Goal: Task Accomplishment & Management: Manage account settings

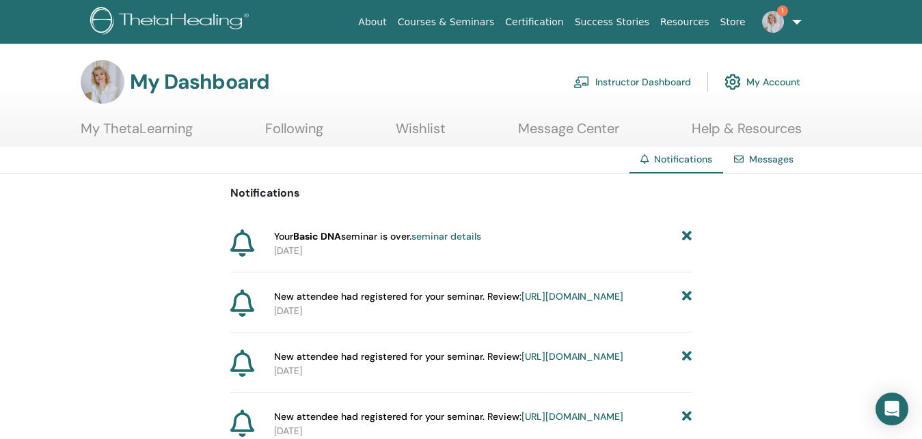
click at [452, 234] on link "seminar details" at bounding box center [446, 236] width 70 height 12
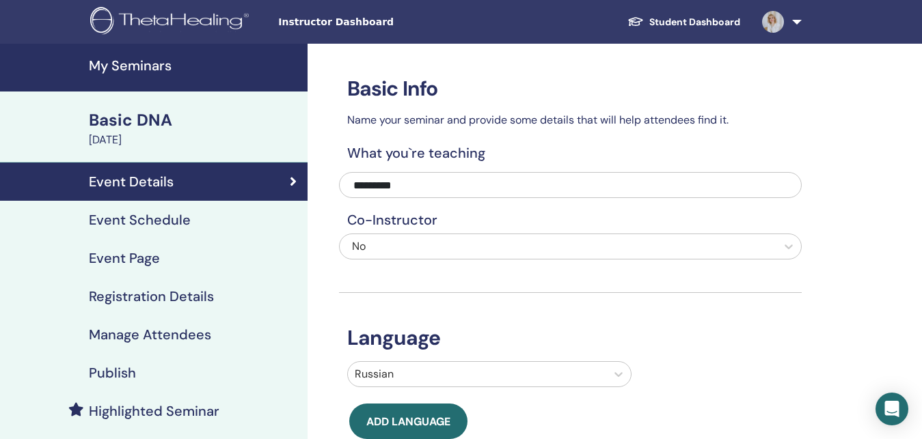
click at [164, 337] on h4 "Manage Attendees" at bounding box center [150, 335] width 122 height 16
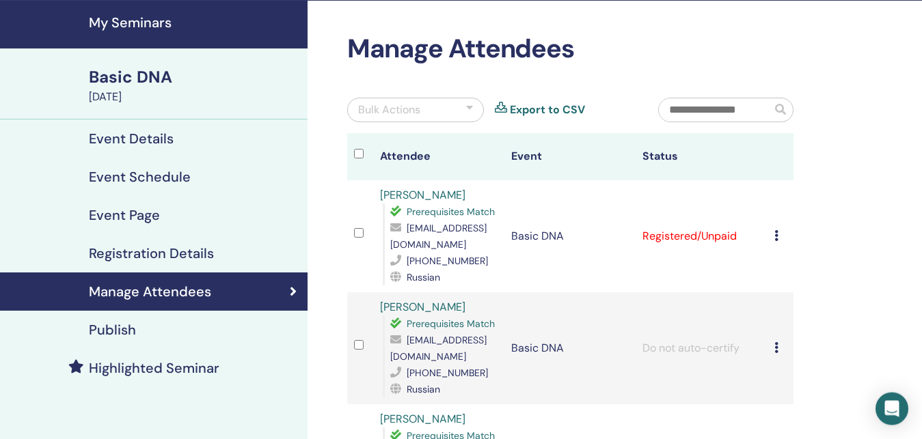
scroll to position [70, 0]
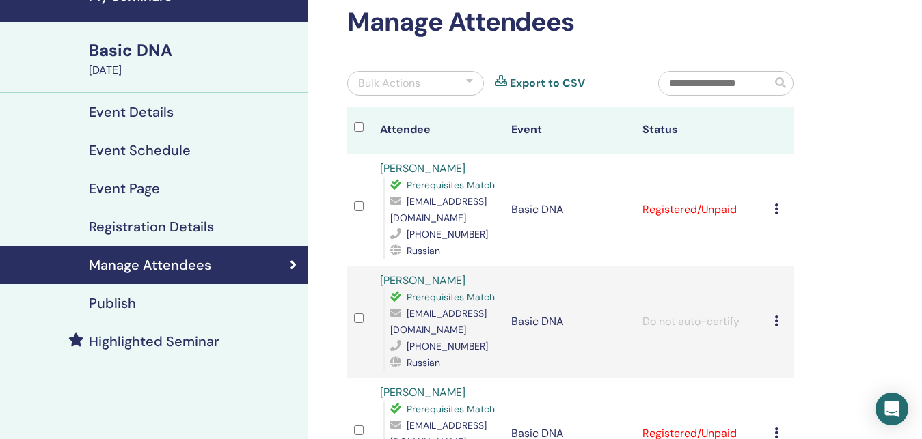
click at [778, 204] on icon at bounding box center [776, 209] width 4 height 11
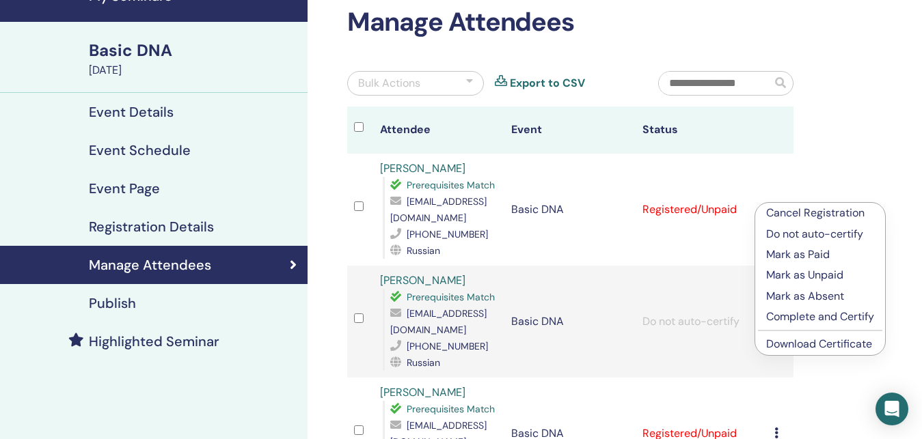
click at [846, 316] on p "Complete and Certify" at bounding box center [820, 317] width 108 height 16
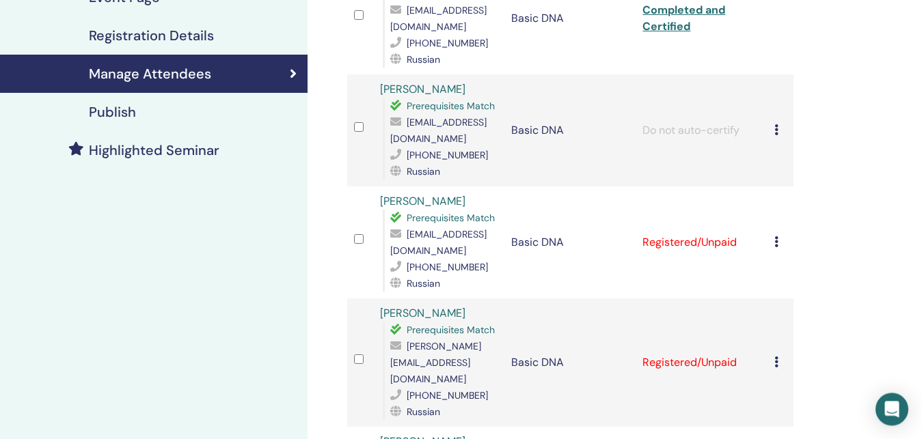
scroll to position [279, 0]
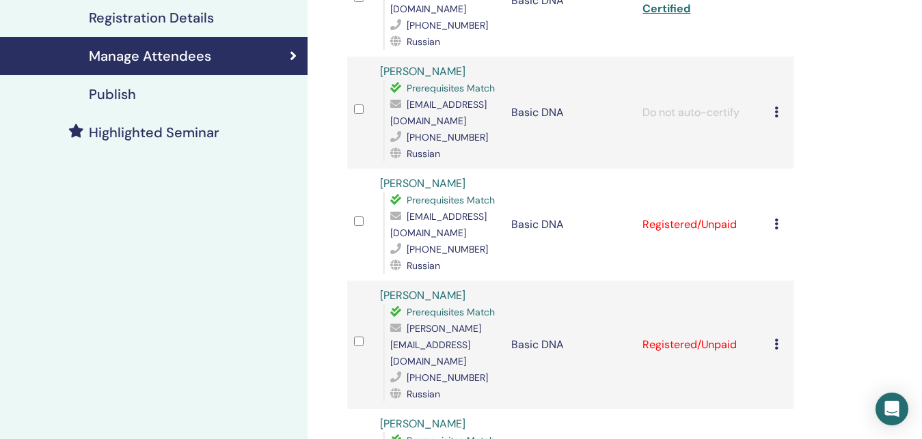
click at [778, 219] on icon at bounding box center [776, 224] width 4 height 11
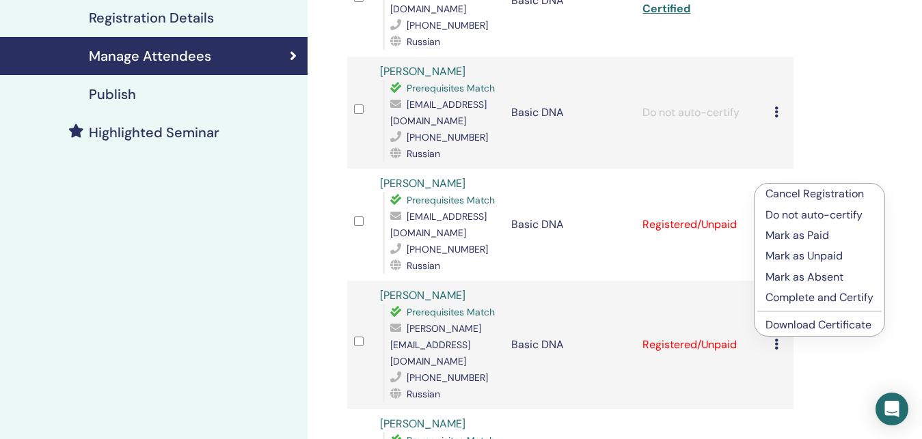
click at [780, 292] on p "Complete and Certify" at bounding box center [819, 298] width 108 height 16
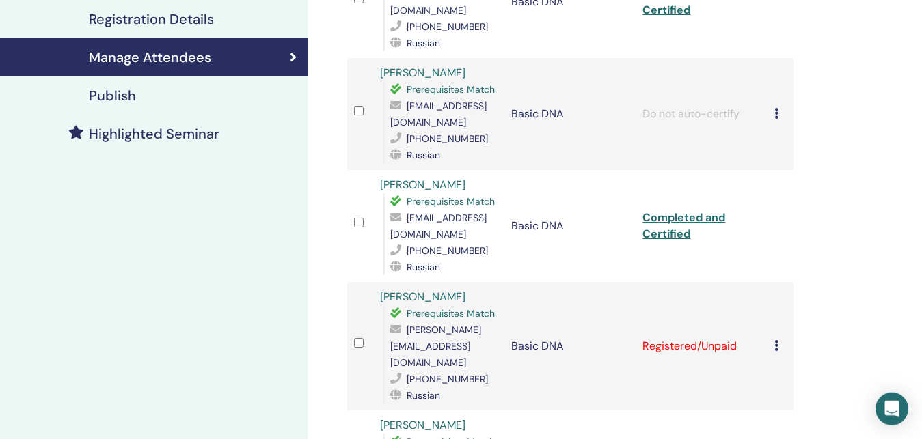
scroll to position [279, 0]
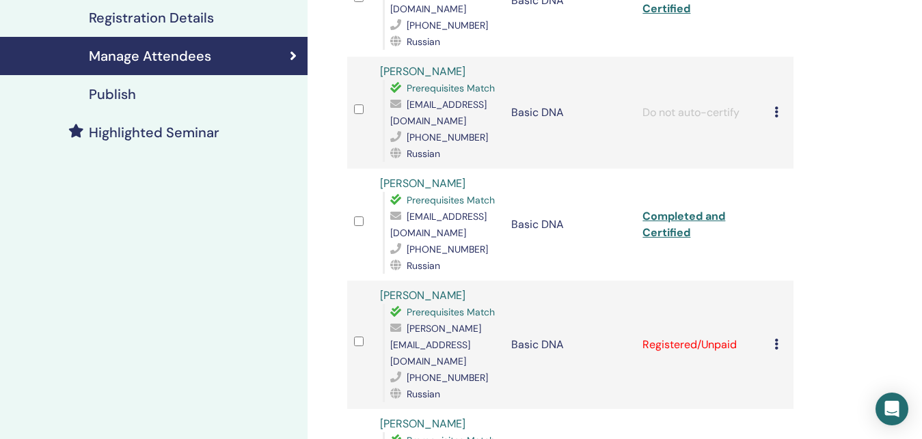
click at [778, 339] on icon at bounding box center [776, 344] width 4 height 11
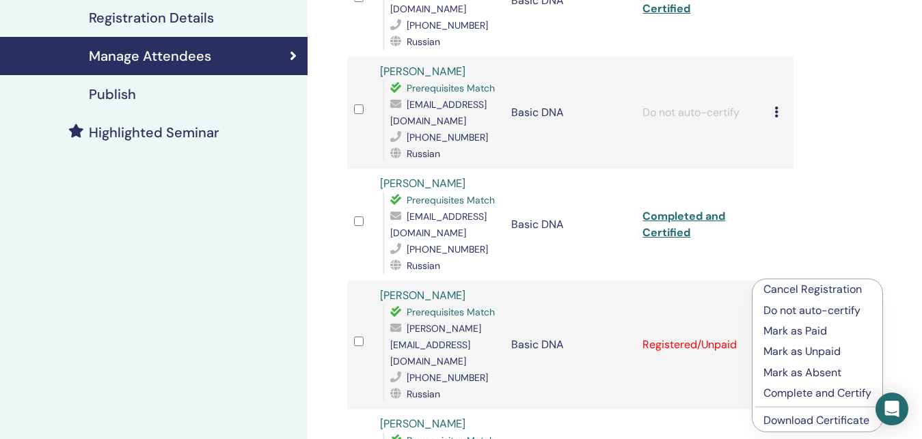
click at [794, 396] on p "Complete and Certify" at bounding box center [817, 393] width 108 height 16
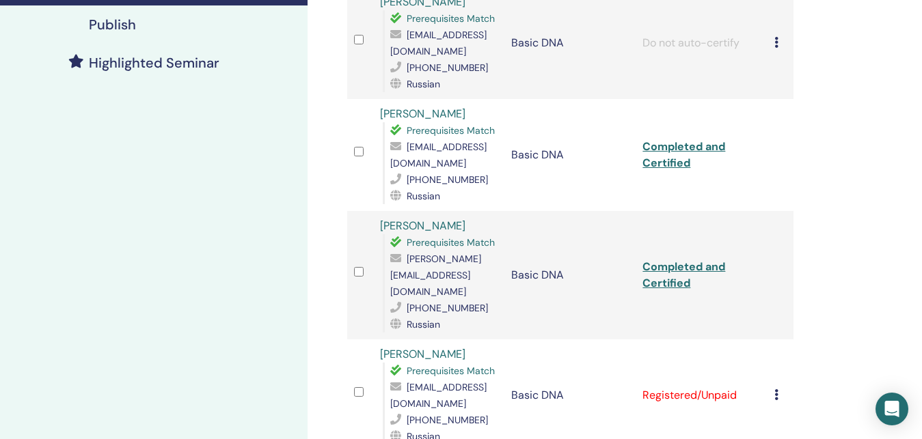
scroll to position [418, 0]
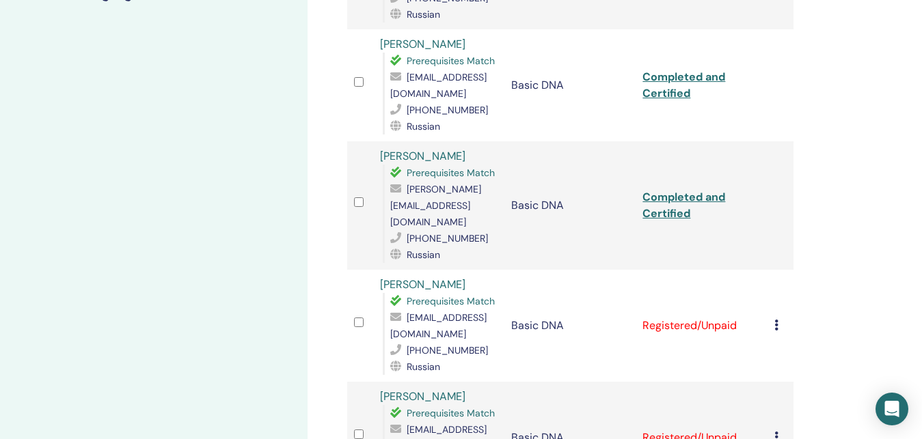
click at [778, 320] on icon at bounding box center [776, 325] width 4 height 11
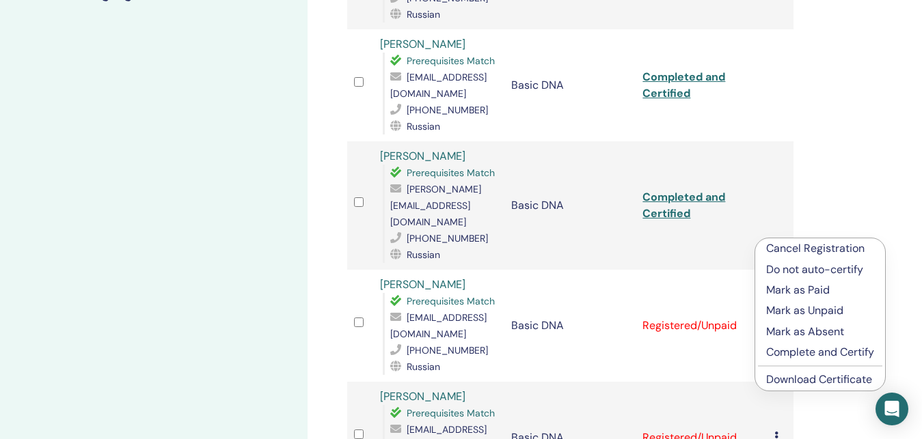
click at [801, 356] on p "Complete and Certify" at bounding box center [820, 352] width 108 height 16
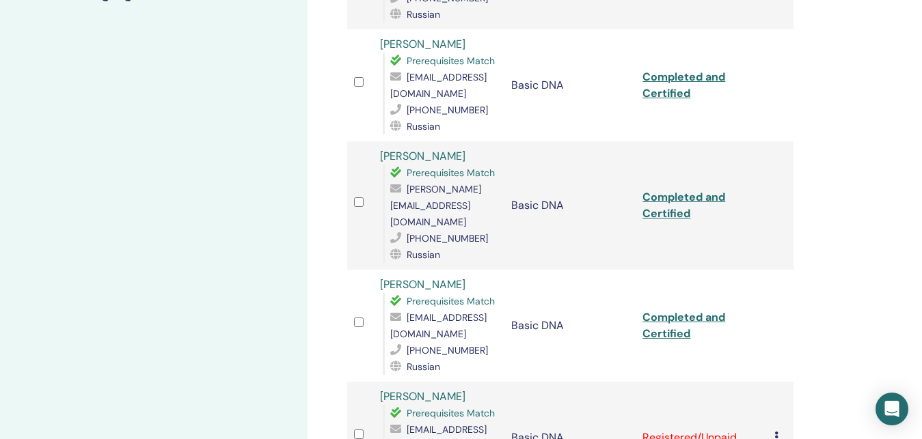
scroll to position [488, 0]
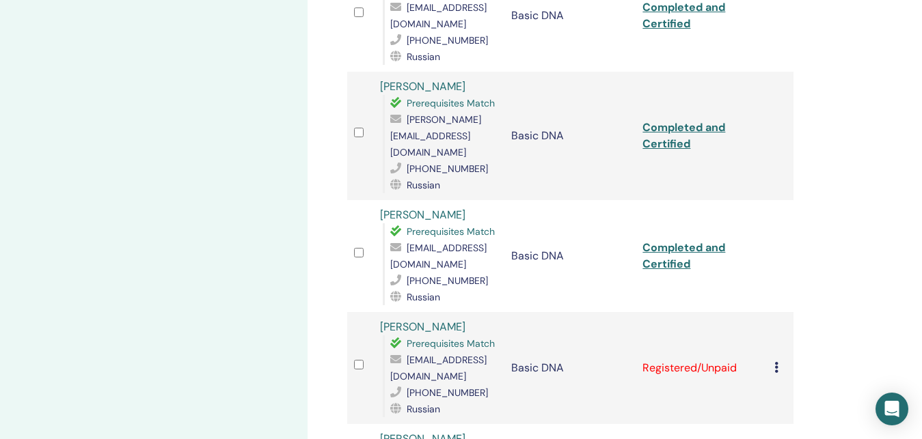
click at [778, 362] on icon at bounding box center [776, 367] width 4 height 11
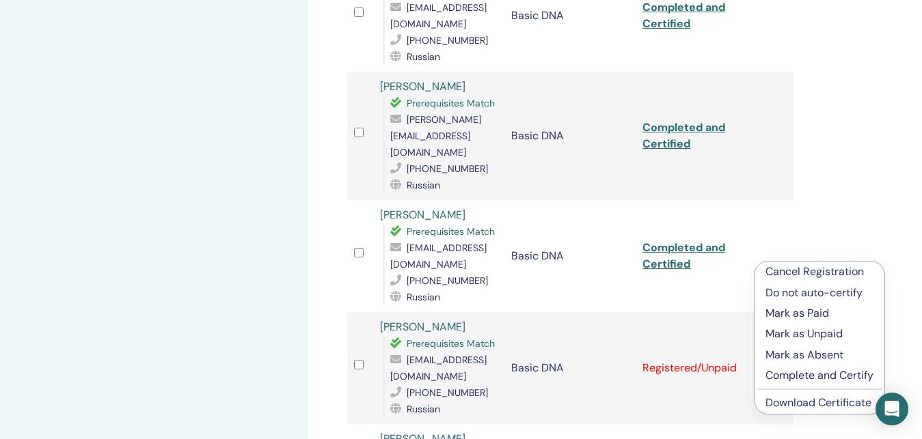
click at [797, 379] on p "Complete and Certify" at bounding box center [819, 376] width 108 height 16
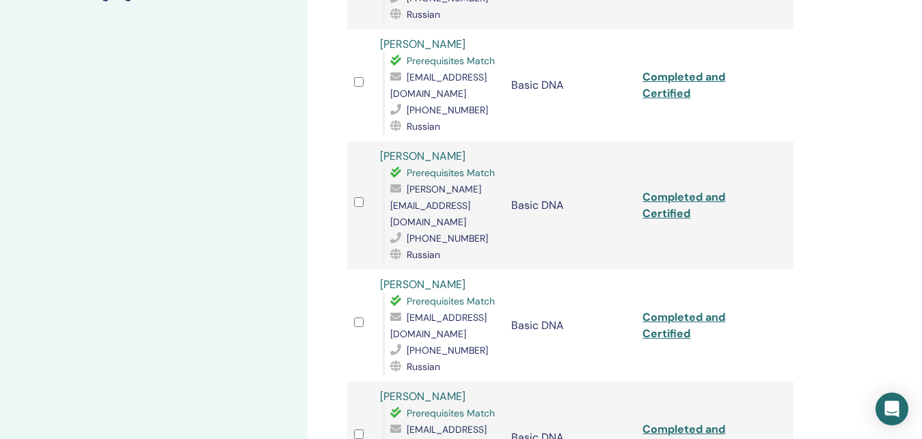
scroll to position [557, 0]
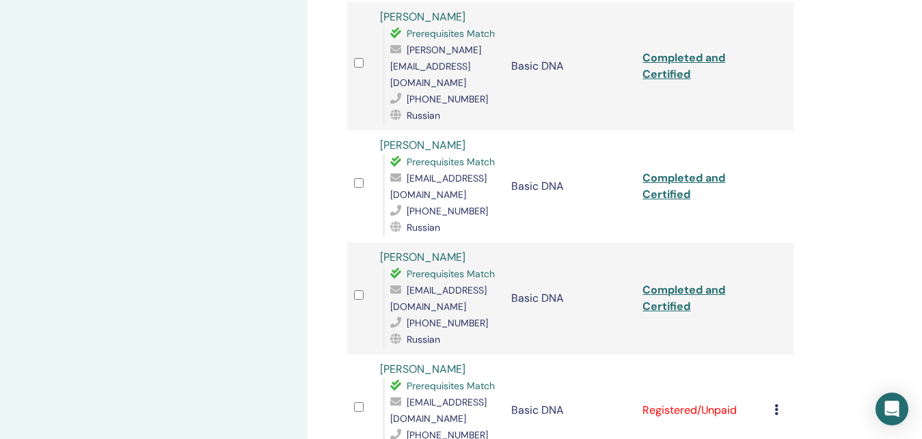
click at [781, 402] on div "Cancel Registration Do not auto-certify Mark as Paid Mark as Unpaid Mark as Abs…" at bounding box center [780, 410] width 12 height 16
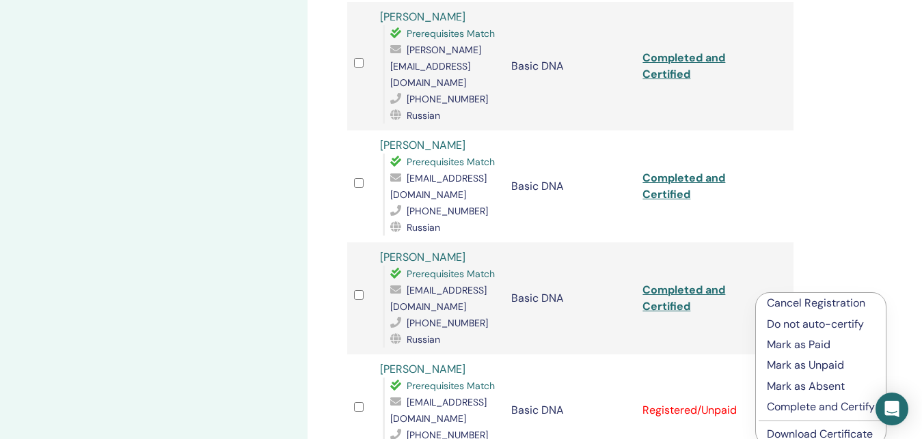
click at [781, 406] on p "Complete and Certify" at bounding box center [820, 407] width 108 height 16
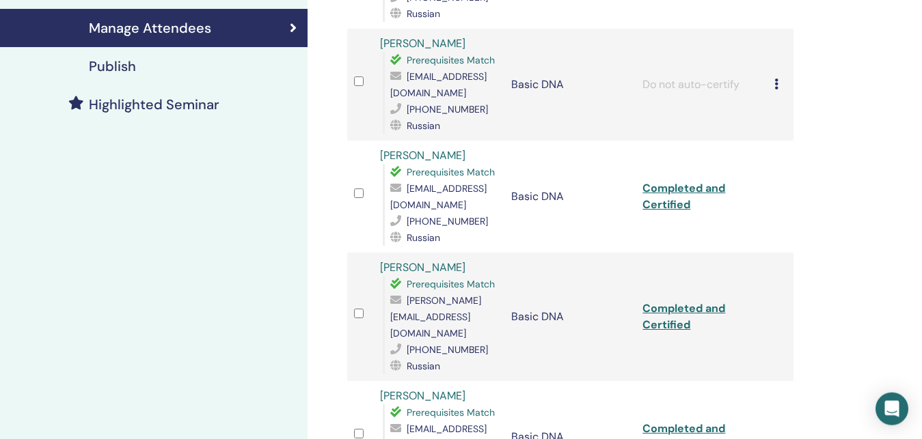
scroll to position [279, 0]
